Goal: Transaction & Acquisition: Purchase product/service

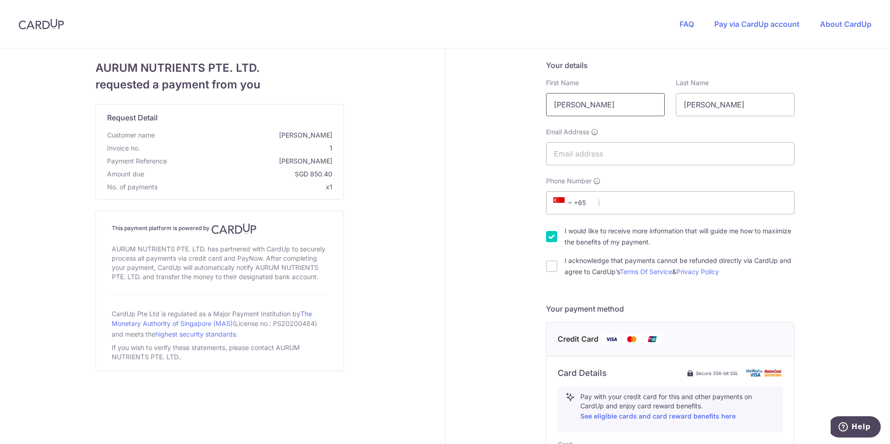
drag, startPoint x: 587, startPoint y: 110, endPoint x: 518, endPoint y: 110, distance: 69.0
click at [519, 110] on div "Your details First Name Janice Last Name Sampson Email Address Phone Number +37…" at bounding box center [670, 399] width 450 height 701
click at [588, 113] on input "Janice" at bounding box center [605, 104] width 119 height 23
type input "[PERSON_NAME]"
drag, startPoint x: 724, startPoint y: 103, endPoint x: 695, endPoint y: 106, distance: 28.9
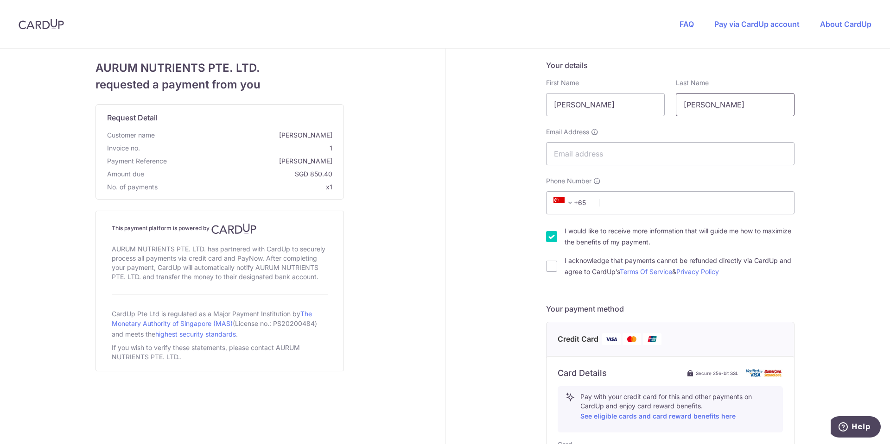
click at [695, 106] on input "Sampson" at bounding box center [735, 104] width 119 height 23
type input "Samson"
click at [627, 149] on input "Email Address" at bounding box center [670, 153] width 248 height 23
type input "janinesamson.ph@gmail.com"
click at [580, 198] on span "+65" at bounding box center [571, 202] width 42 height 11
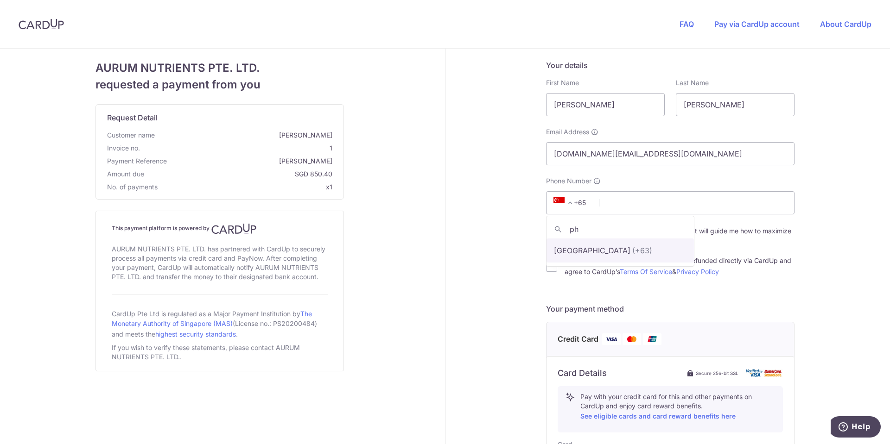
type input "ph"
select select "178"
click at [609, 204] on input "Phone Number" at bounding box center [670, 202] width 248 height 23
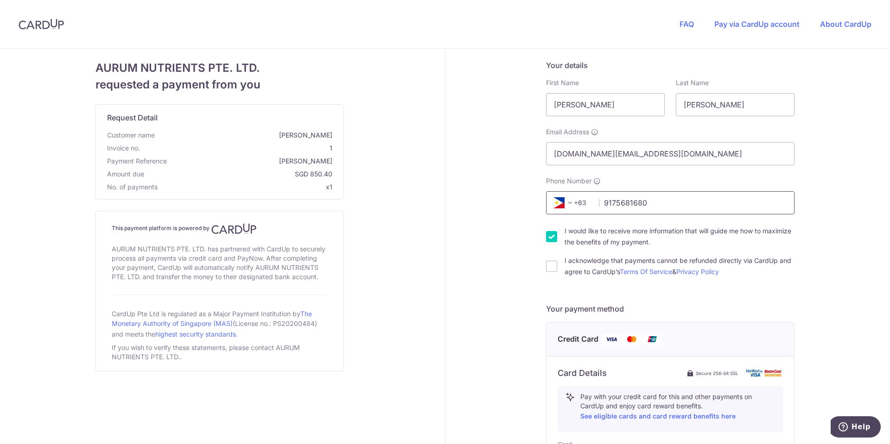
type input "9175681680"
click at [546, 238] on input "I would like to receive more information that will guide me how to maximize the…" at bounding box center [551, 236] width 11 height 11
checkbox input "false"
click at [547, 266] on input "I acknowledge that payments cannot be refunded directly via CardUp and agree to…" at bounding box center [551, 266] width 11 height 11
checkbox input "true"
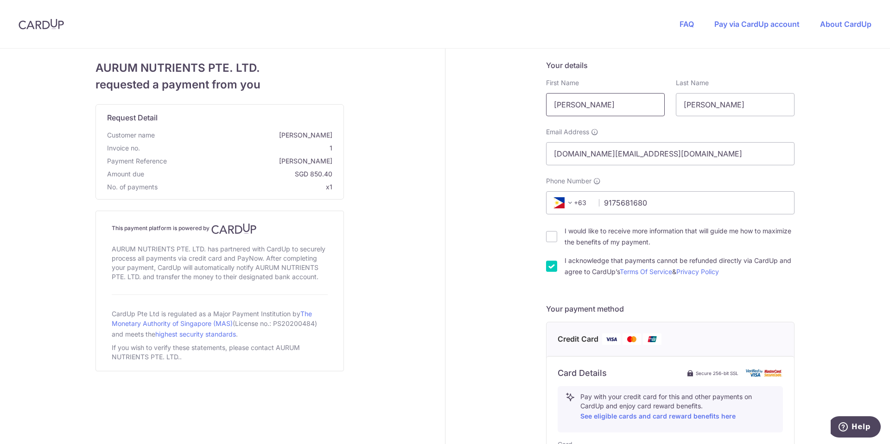
drag, startPoint x: 565, startPoint y: 104, endPoint x: 508, endPoint y: 94, distance: 58.3
click at [508, 94] on div "Your details First Name Janine Last Name Samson Email Address janinesamson.ph@g…" at bounding box center [670, 399] width 450 height 701
type input "Ezekiel"
type input "q"
type input "Quidilla"
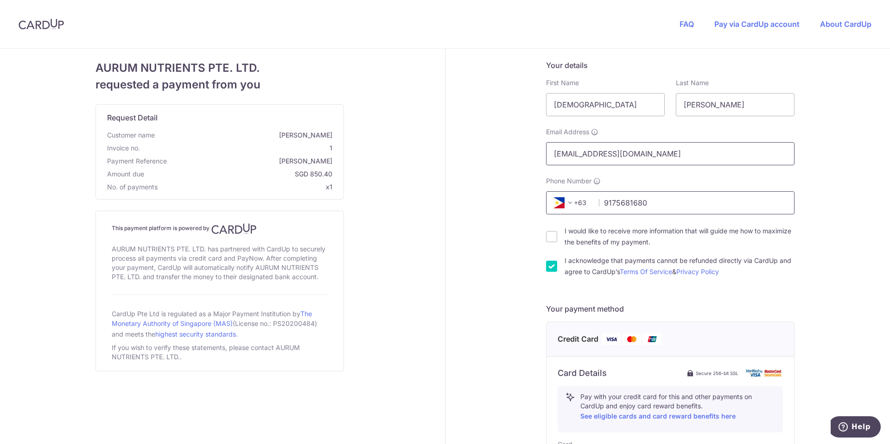
type input "eq_quidilla@yahoo.com"
drag, startPoint x: 662, startPoint y: 203, endPoint x: 562, endPoint y: 201, distance: 99.2
click at [562, 201] on div "+376 +971 +93 +1268 +1264 +355 +374 +244 +0 +54 +1684 +43 +61 +297 +358 +994 +3…" at bounding box center [670, 202] width 248 height 23
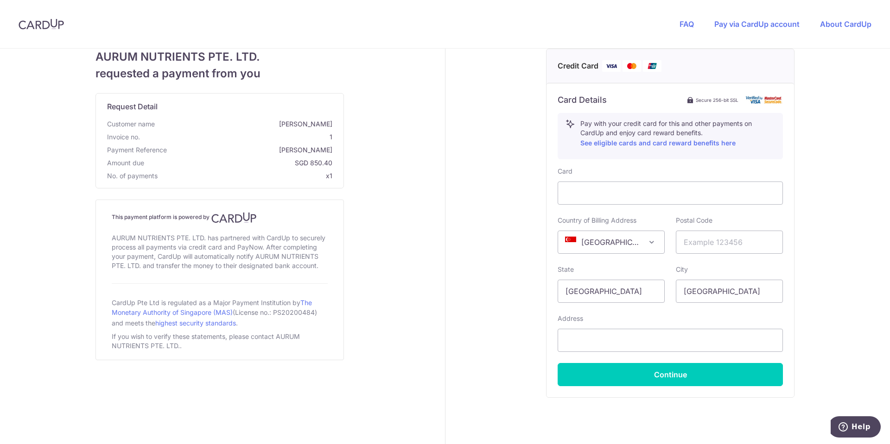
scroll to position [278, 0]
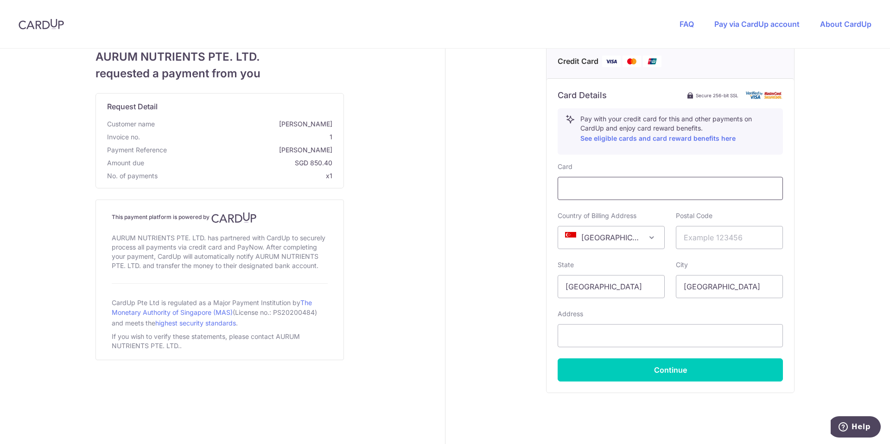
type input "9175986868"
click at [615, 239] on span "Singapore" at bounding box center [611, 238] width 106 height 22
select select "PH"
click at [698, 240] on input "text" at bounding box center [729, 237] width 107 height 23
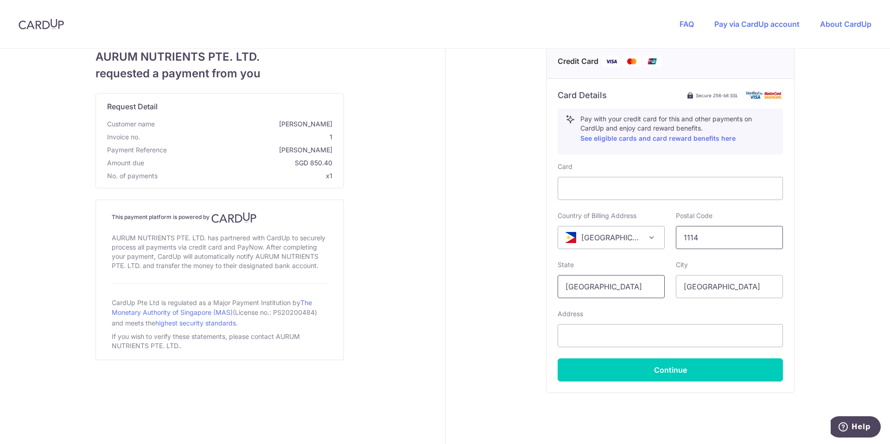
type input "1114"
drag, startPoint x: 614, startPoint y: 282, endPoint x: 505, endPoint y: 282, distance: 109.3
click at [505, 282] on div "Your details First Name Ezekiel Last Name Quidilla Required Email Address eq_qu…" at bounding box center [670, 121] width 450 height 701
type input "metro manila"
type input "quezon city"
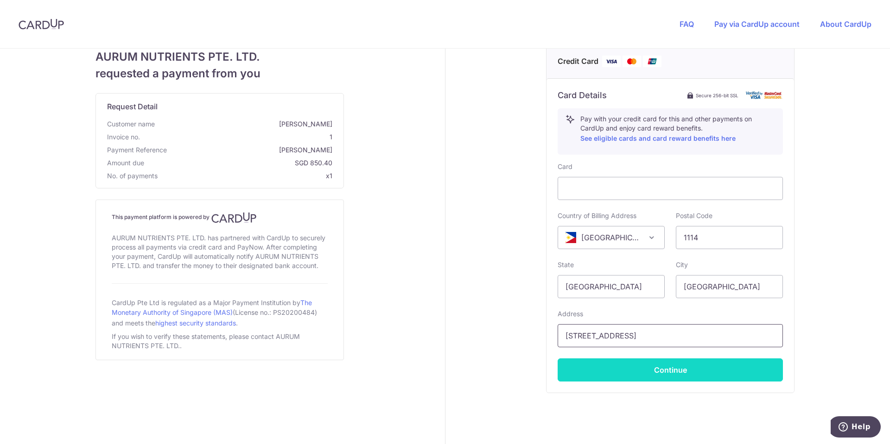
type input "89 cordillera street"
click at [656, 377] on button "Continue" at bounding box center [669, 370] width 225 height 23
click at [687, 374] on button "Continue" at bounding box center [669, 370] width 225 height 23
type input "**** 8006"
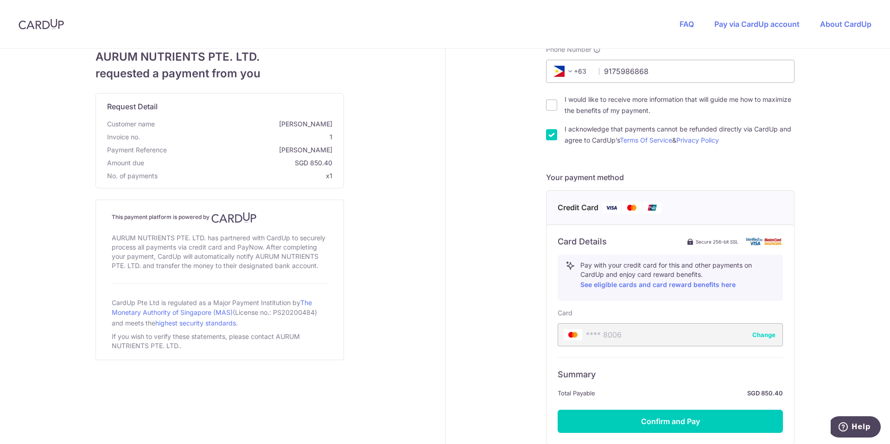
scroll to position [211, 0]
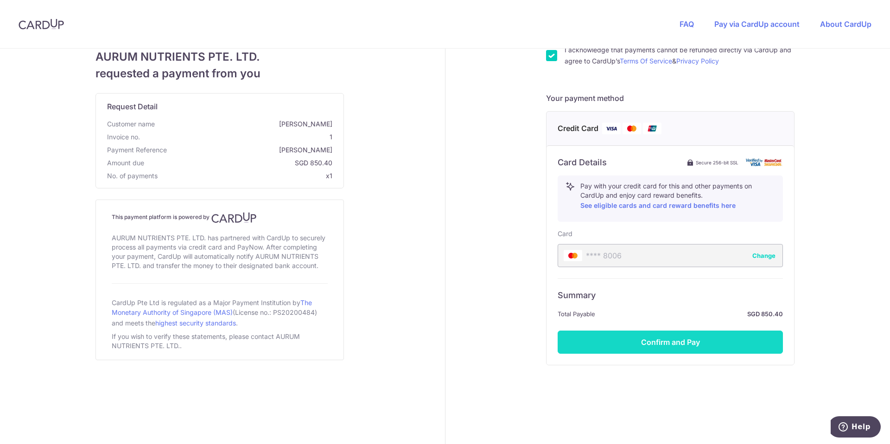
click at [657, 341] on button "Confirm and Pay" at bounding box center [669, 342] width 225 height 23
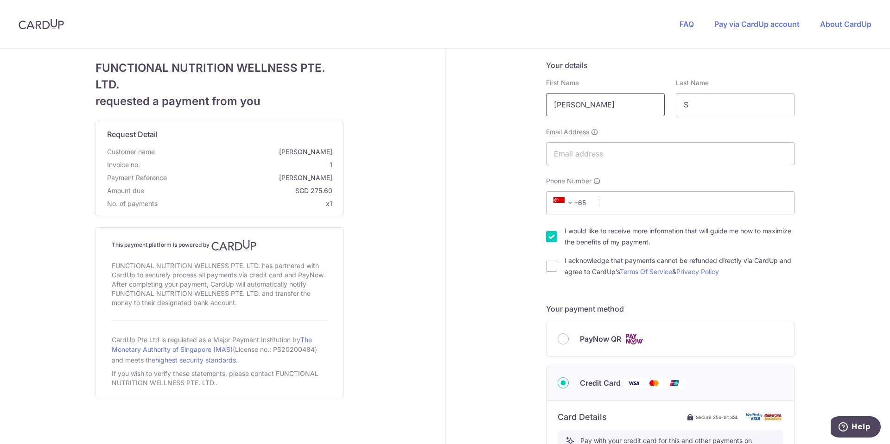
drag, startPoint x: 602, startPoint y: 108, endPoint x: 467, endPoint y: 104, distance: 134.9
click at [468, 104] on div "Your details First Name [PERSON_NAME] Last Name S Email Address Phone Number +3…" at bounding box center [670, 421] width 450 height 745
type input "[DEMOGRAPHIC_DATA]"
type input "q"
type input "[PERSON_NAME]"
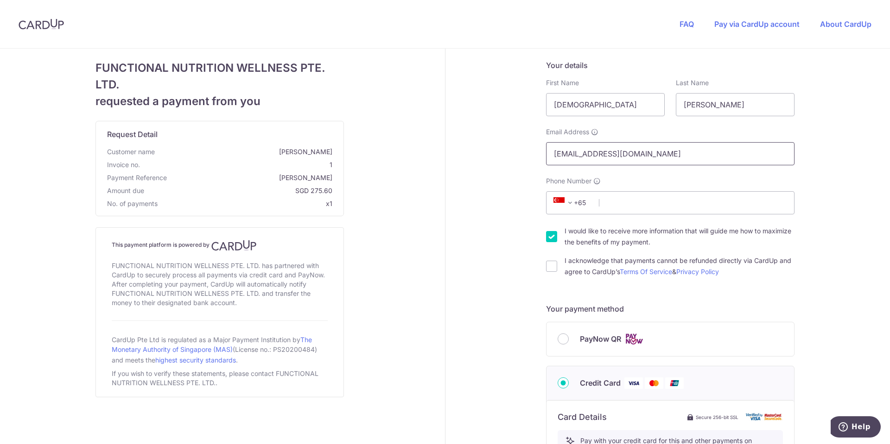
type input "eq_quidilla@yahoo.com"
click at [568, 201] on span at bounding box center [569, 202] width 11 height 11
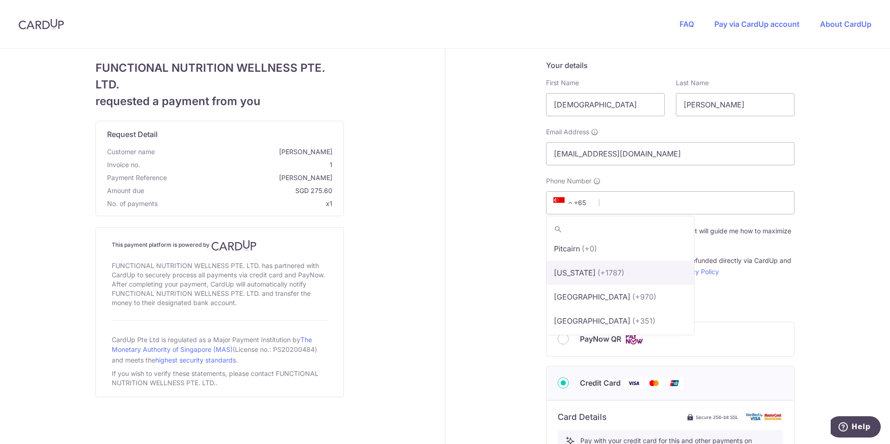
scroll to position [4314, 0]
select select "178"
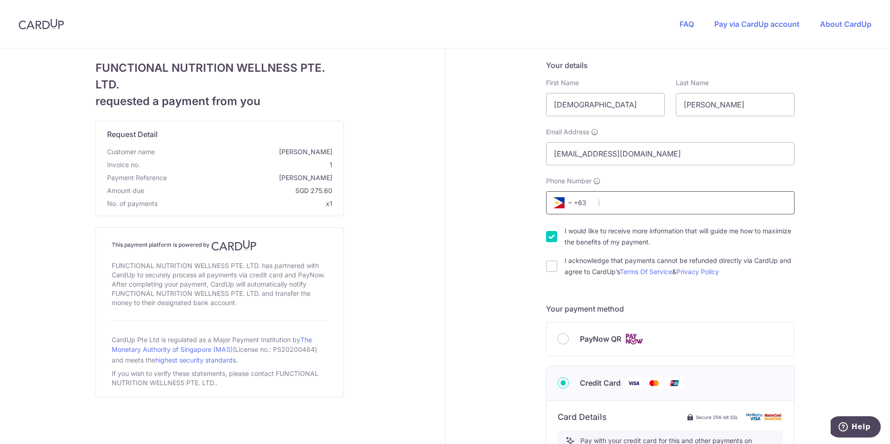
click at [628, 203] on input "Phone Number" at bounding box center [670, 202] width 248 height 23
type input "9175986868"
click at [549, 240] on input "I would like to receive more information that will guide me how to maximize the…" at bounding box center [551, 236] width 11 height 11
checkbox input "false"
click at [548, 266] on input "I acknowledge that payments cannot be refunded directly via CardUp and agree to…" at bounding box center [551, 266] width 11 height 11
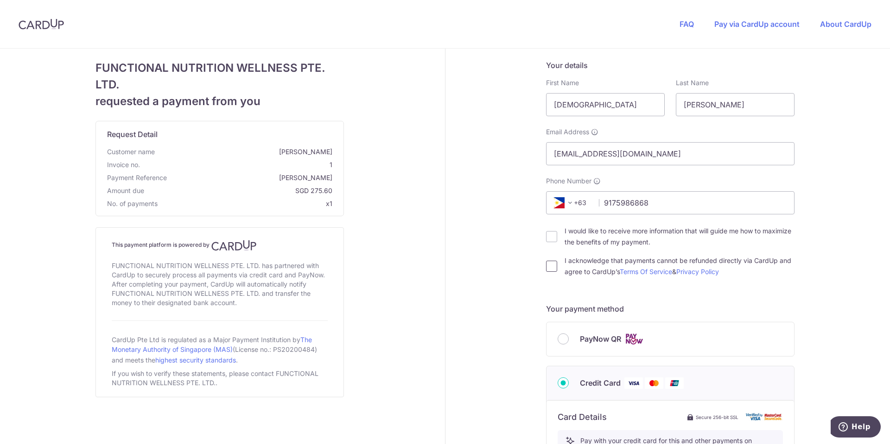
checkbox input "true"
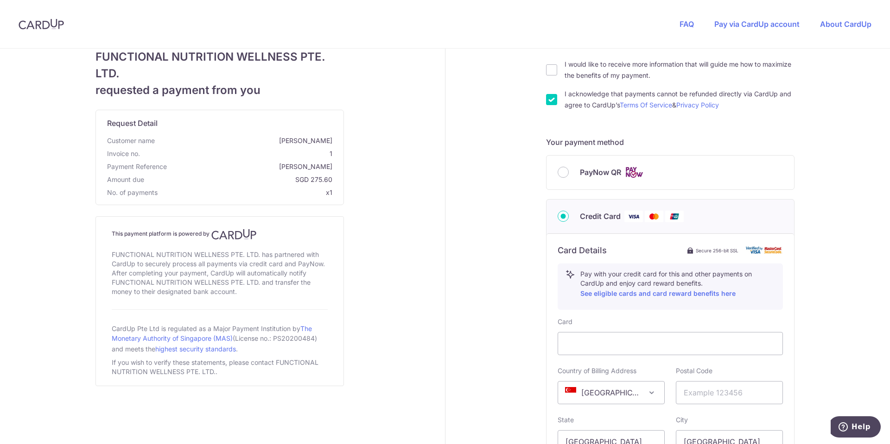
scroll to position [185, 0]
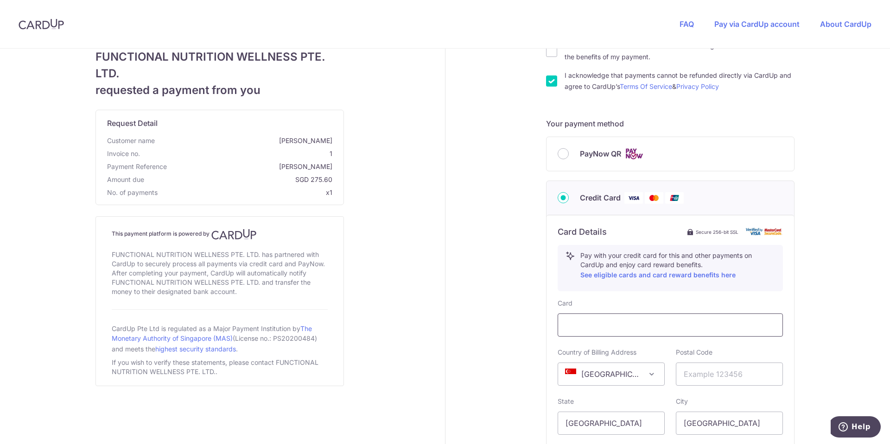
click at [599, 332] on div at bounding box center [669, 325] width 225 height 23
click at [638, 373] on span "Singapore" at bounding box center [611, 374] width 106 height 22
select select "PH"
click at [704, 369] on input "text" at bounding box center [729, 374] width 107 height 23
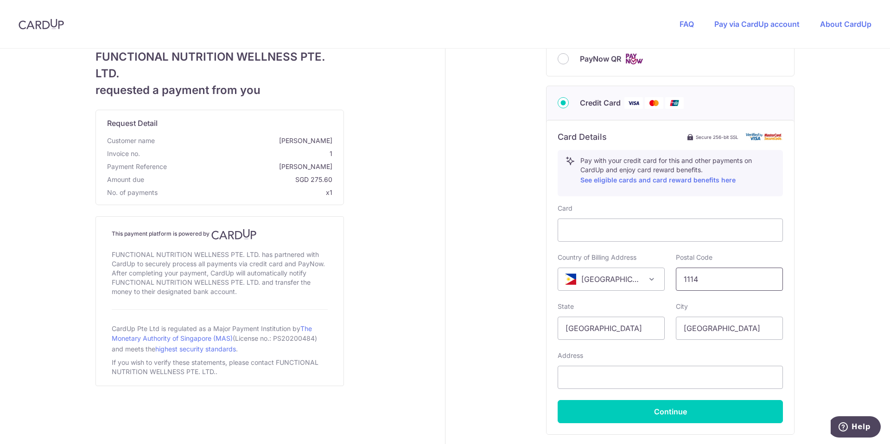
scroll to position [350, 0]
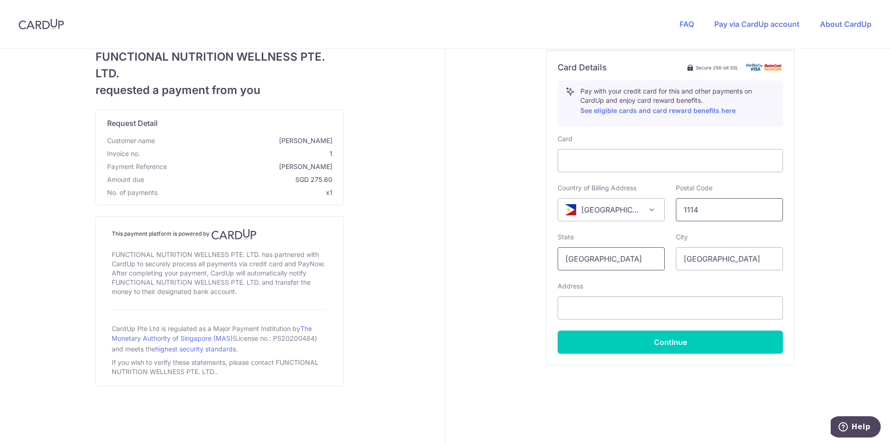
type input "1114"
drag, startPoint x: 611, startPoint y: 256, endPoint x: 433, endPoint y: 246, distance: 178.6
click at [445, 250] on div "Your details First Name Ezekiel Last Name Quidilla Required Email Address eq_qu…" at bounding box center [670, 71] width 450 height 745
type input "metro manila"
type input "quezon city"
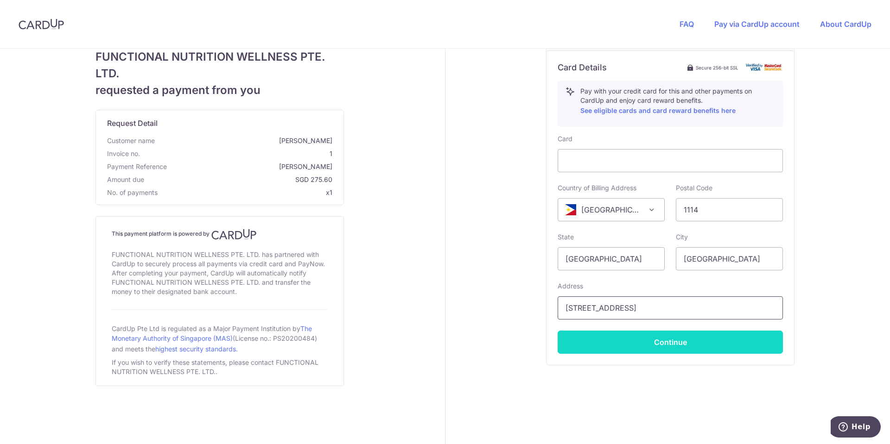
type input "89 cordillera street"
click at [629, 335] on button "Continue" at bounding box center [669, 342] width 225 height 23
type input "**** 8006"
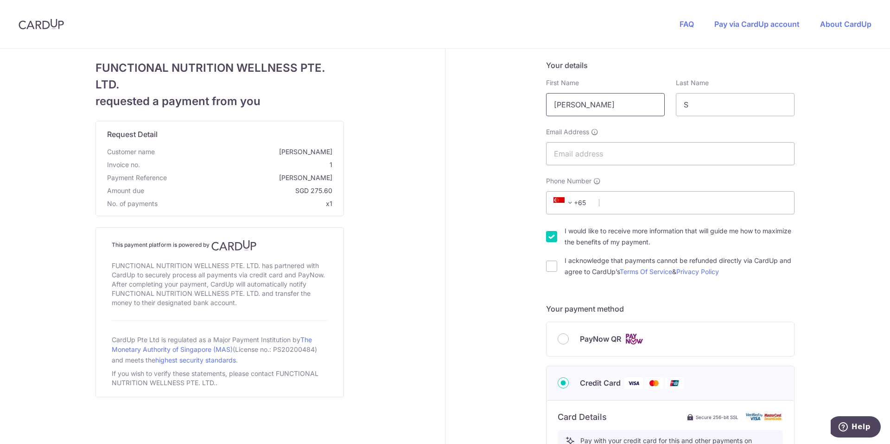
drag, startPoint x: 587, startPoint y: 97, endPoint x: 492, endPoint y: 107, distance: 96.0
click at [492, 107] on div "Your details First Name [PERSON_NAME] Last Name S Email Address Phone Number +3…" at bounding box center [670, 421] width 450 height 745
type input "[DEMOGRAPHIC_DATA]"
type input "q"
type input "[PERSON_NAME]"
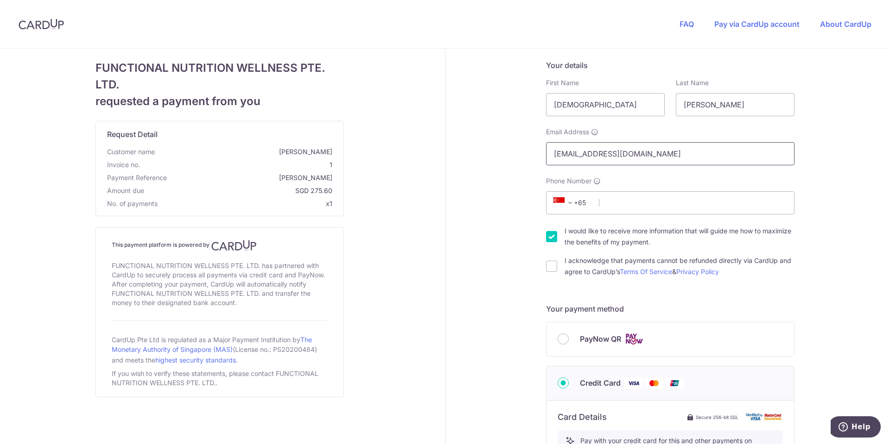
type input "eq_quidilla@yahoo.com"
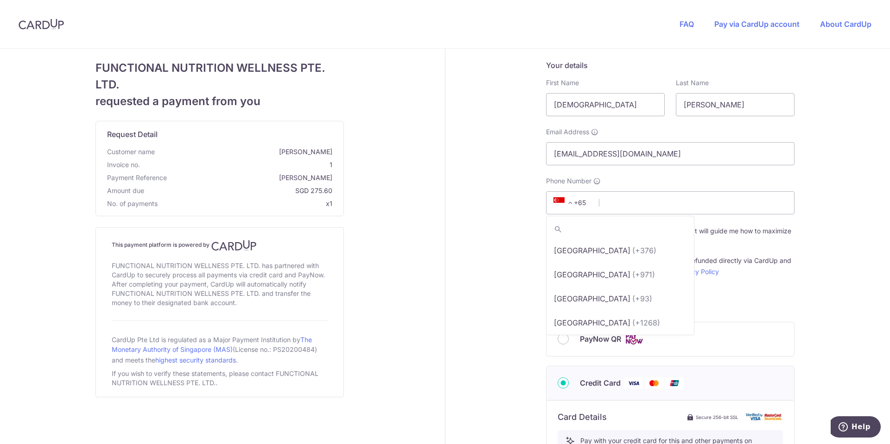
click at [574, 201] on span "+65" at bounding box center [571, 202] width 42 height 11
type input "p"
select select "178"
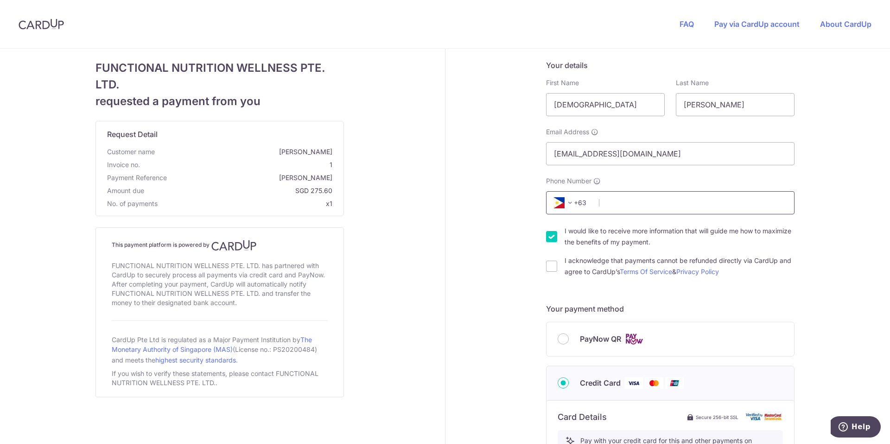
click at [610, 205] on input "Phone Number" at bounding box center [670, 202] width 248 height 23
type input "9175986868"
click at [547, 263] on input "I acknowledge that payments cannot be refunded directly via CardUp and agree to…" at bounding box center [551, 266] width 11 height 11
checkbox input "true"
click at [549, 240] on input "I would like to receive more information that will guide me how to maximize the…" at bounding box center [551, 236] width 11 height 11
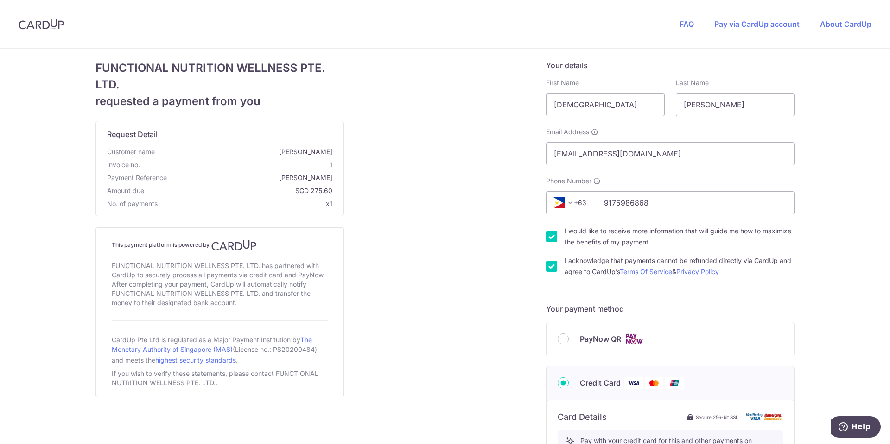
checkbox input "false"
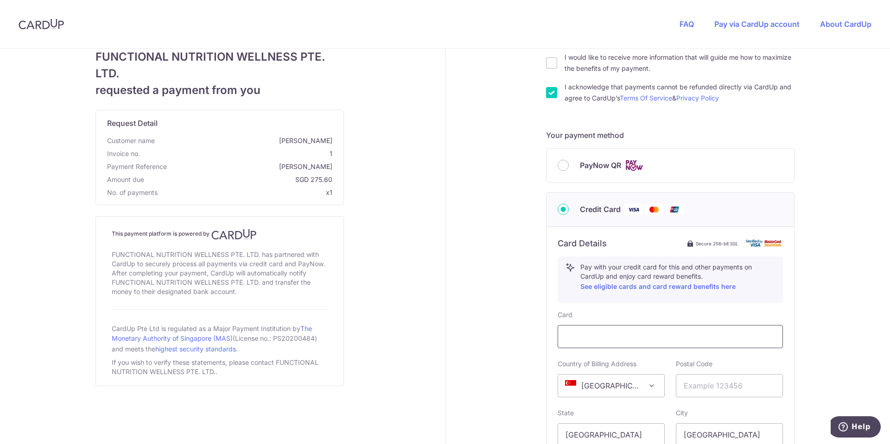
scroll to position [232, 0]
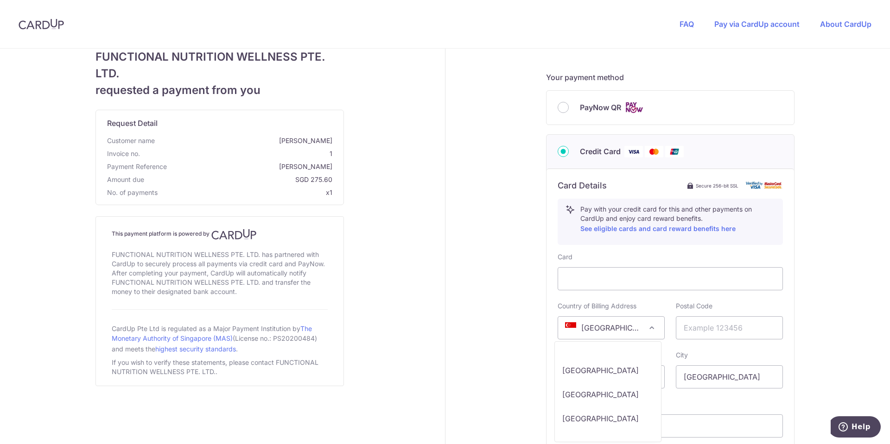
click at [619, 325] on span "Singapore" at bounding box center [611, 328] width 106 height 22
select select "PH"
click at [703, 334] on input "text" at bounding box center [729, 327] width 107 height 23
type input "1114"
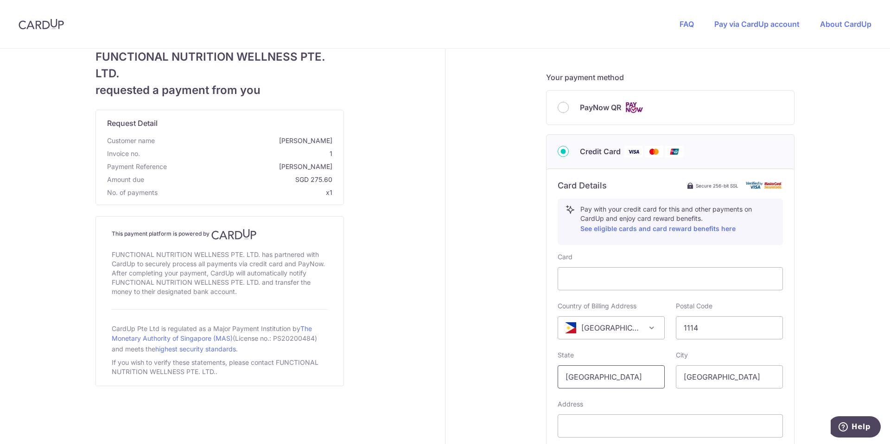
click at [612, 375] on input "Singapore" at bounding box center [610, 377] width 107 height 23
drag, startPoint x: 612, startPoint y: 376, endPoint x: 532, endPoint y: 370, distance: 80.4
click at [532, 372] on div "Your details First Name Ezekiel Last Name Quidilla Required Email Address eq_qu…" at bounding box center [670, 189] width 450 height 745
type input "metro manila"
type input "quezon city"
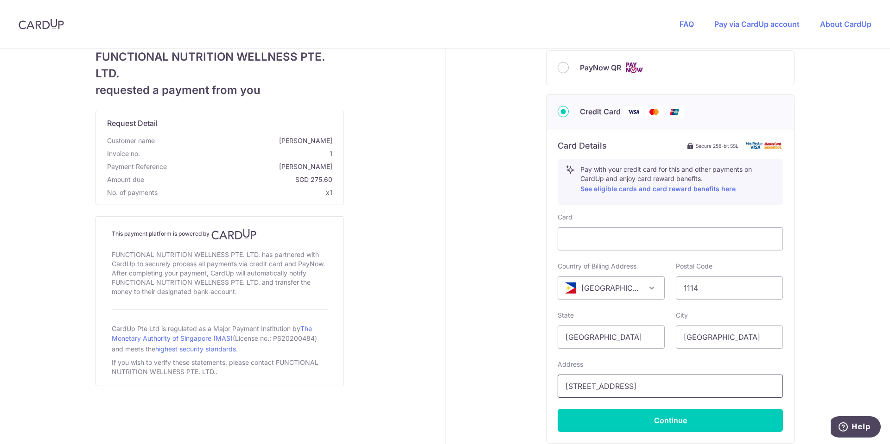
scroll to position [350, 0]
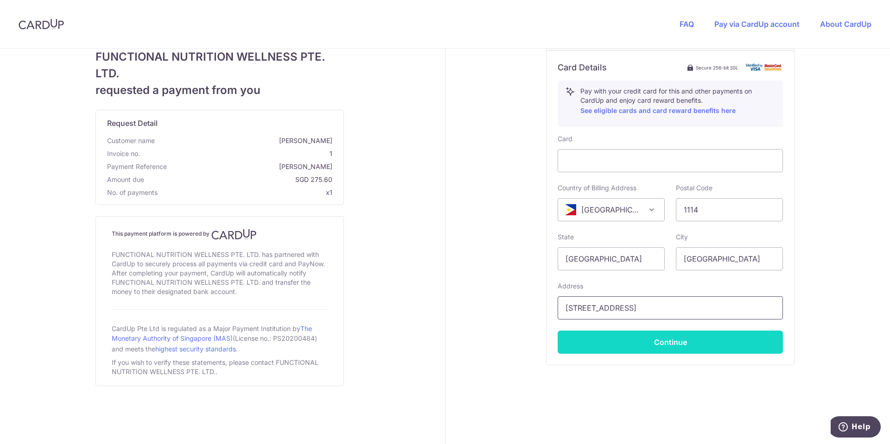
type input "89 cordillera street"
click at [631, 343] on button "Continue" at bounding box center [669, 342] width 225 height 23
type input "**** 8006"
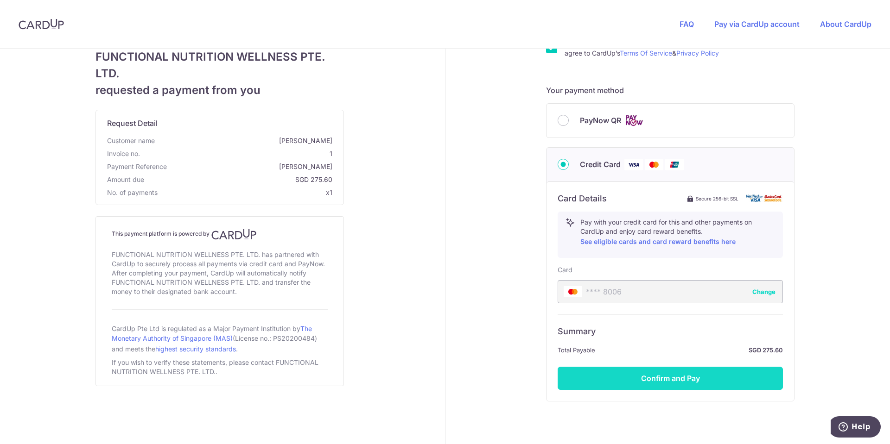
scroll to position [255, 0]
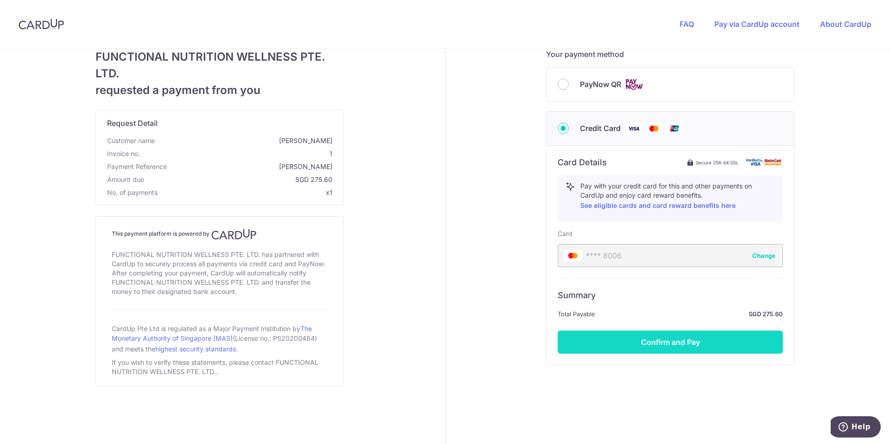
click at [660, 342] on button "Confirm and Pay" at bounding box center [669, 342] width 225 height 23
